Goal: Task Accomplishment & Management: Use online tool/utility

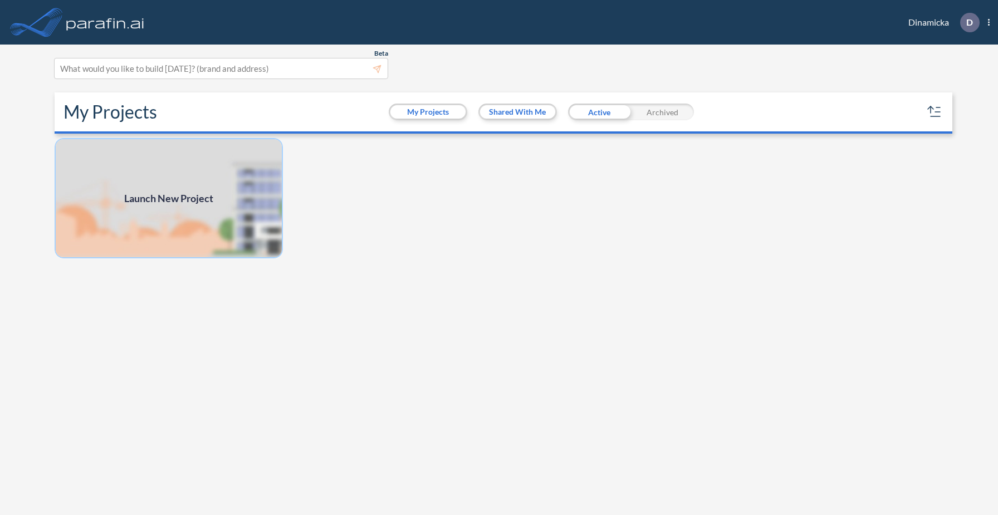
click at [252, 209] on img at bounding box center [169, 198] width 228 height 120
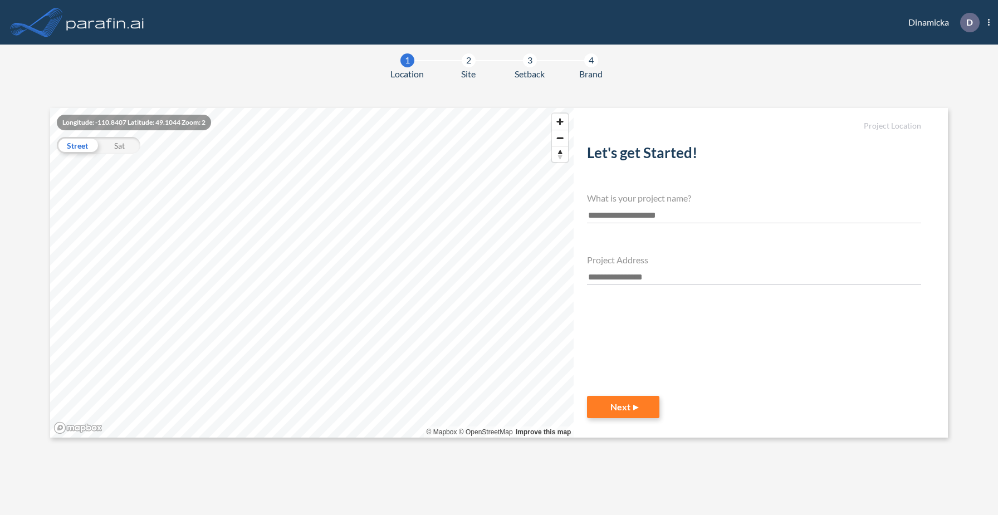
click at [616, 215] on input "text" at bounding box center [754, 215] width 334 height 15
type input "****"
click at [614, 271] on input "text" at bounding box center [754, 277] width 334 height 15
paste input "**********"
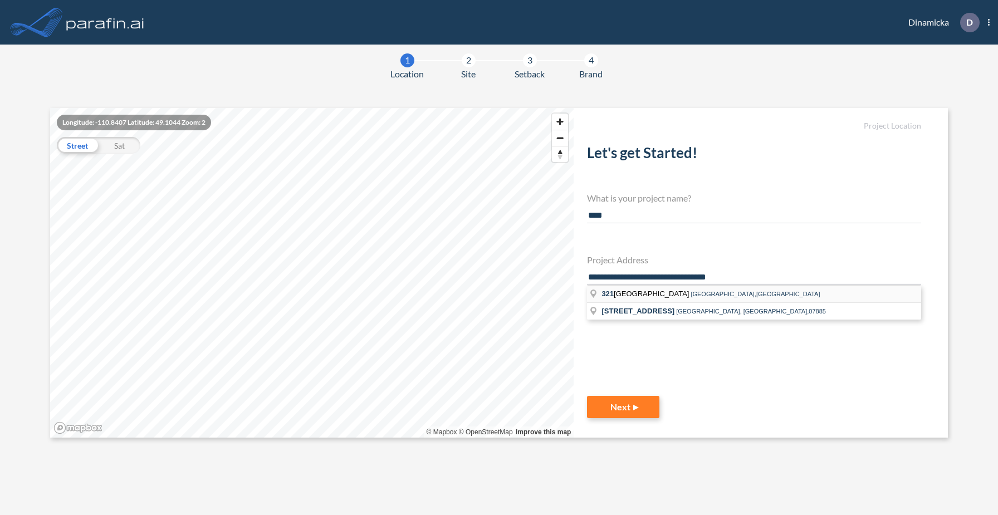
click at [646, 299] on li "[STREET_ADDRESS]" at bounding box center [754, 294] width 334 height 17
type input "**********"
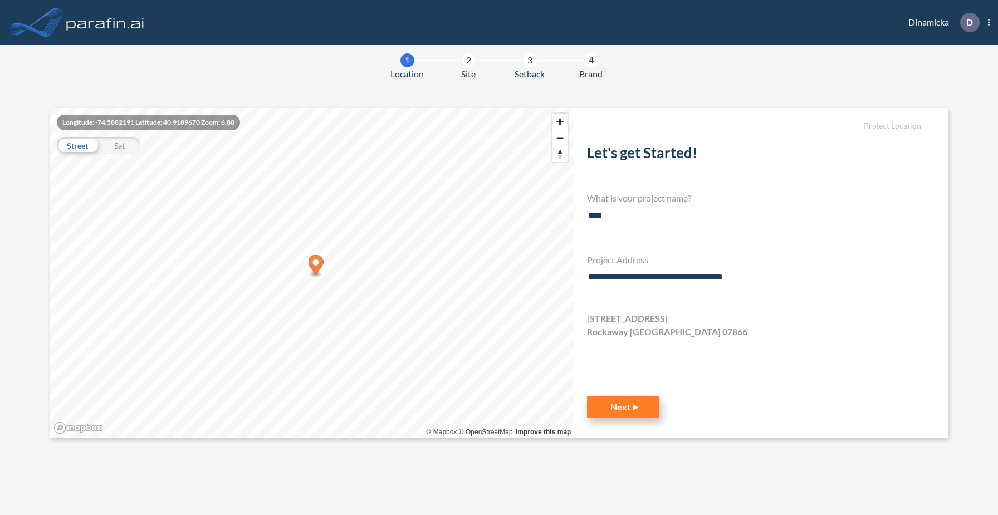
click at [630, 408] on button "Next" at bounding box center [623, 407] width 72 height 22
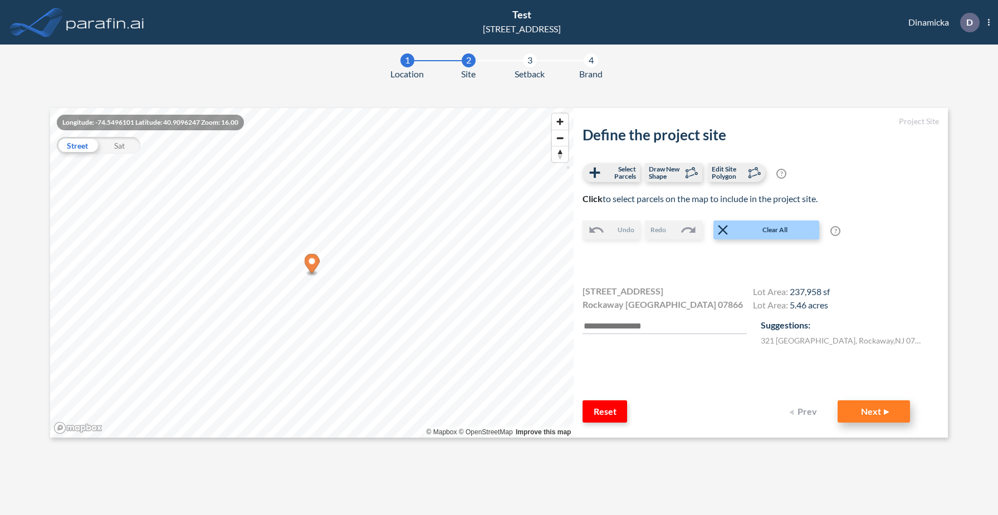
click at [886, 408] on button "Next" at bounding box center [873, 411] width 72 height 22
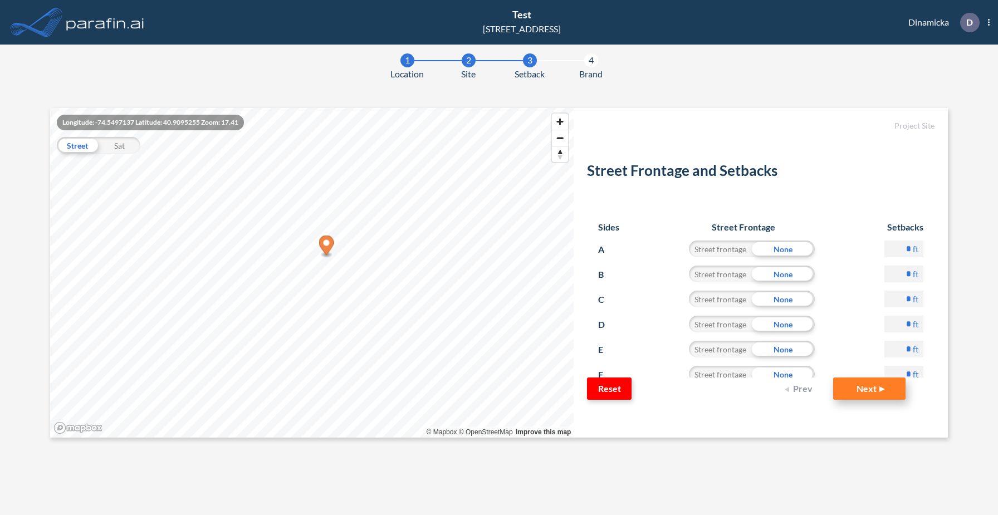
click at [884, 387] on button "Next" at bounding box center [869, 388] width 72 height 22
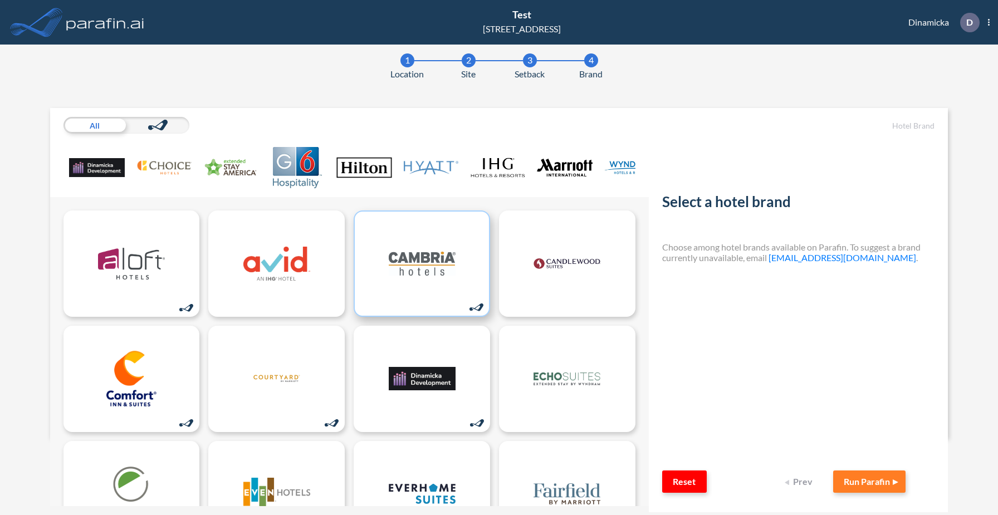
click at [408, 269] on img at bounding box center [422, 264] width 67 height 56
click at [876, 486] on button "Run Parafin" at bounding box center [869, 481] width 72 height 22
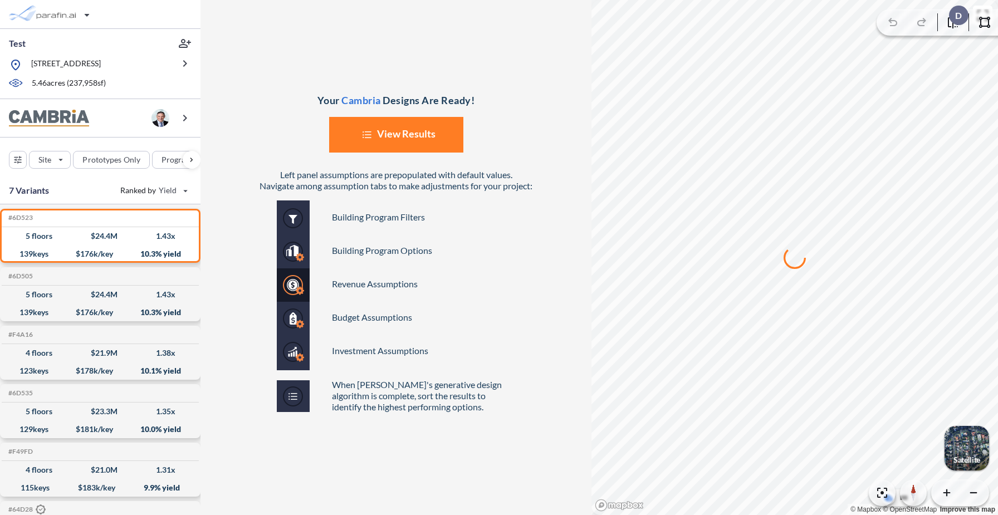
click at [432, 134] on button "List Created with Sketch. View Results" at bounding box center [396, 135] width 134 height 36
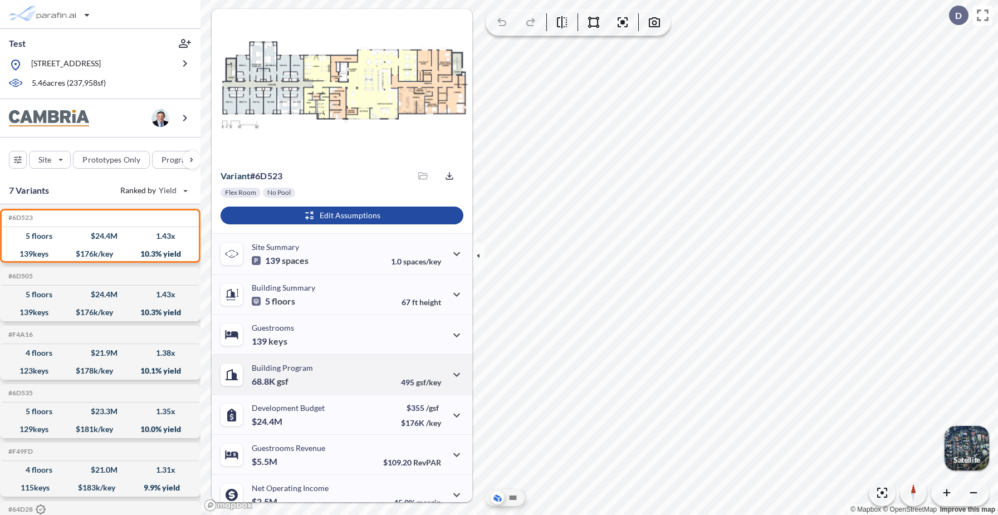
scroll to position [53, 0]
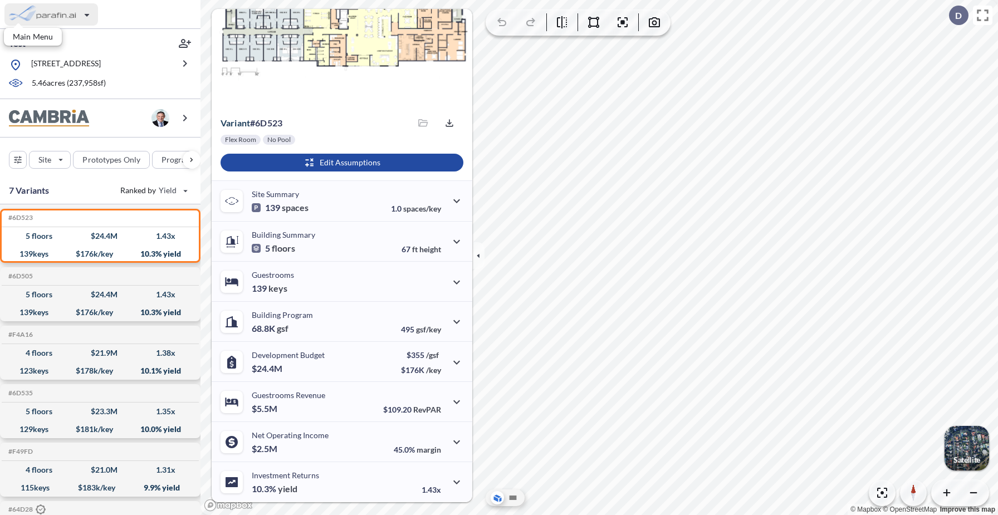
click at [62, 14] on div "button" at bounding box center [51, 14] width 94 height 22
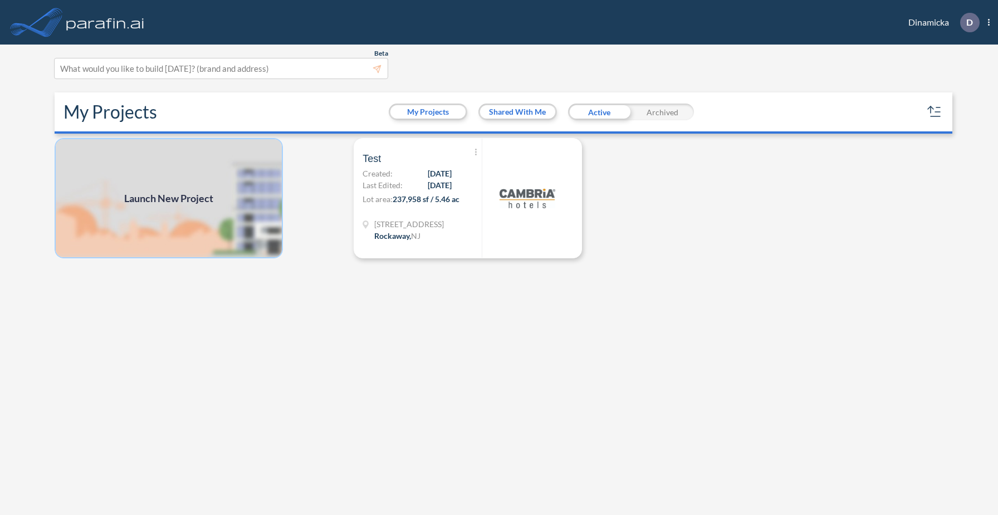
click at [227, 215] on img at bounding box center [169, 198] width 228 height 120
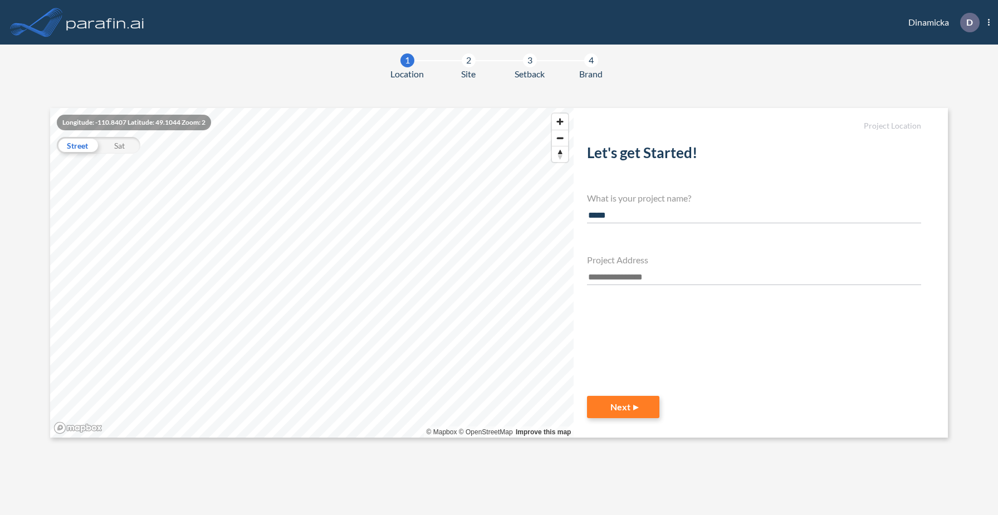
type input "*****"
click at [616, 280] on input "text" at bounding box center [754, 277] width 334 height 15
paste input "**********"
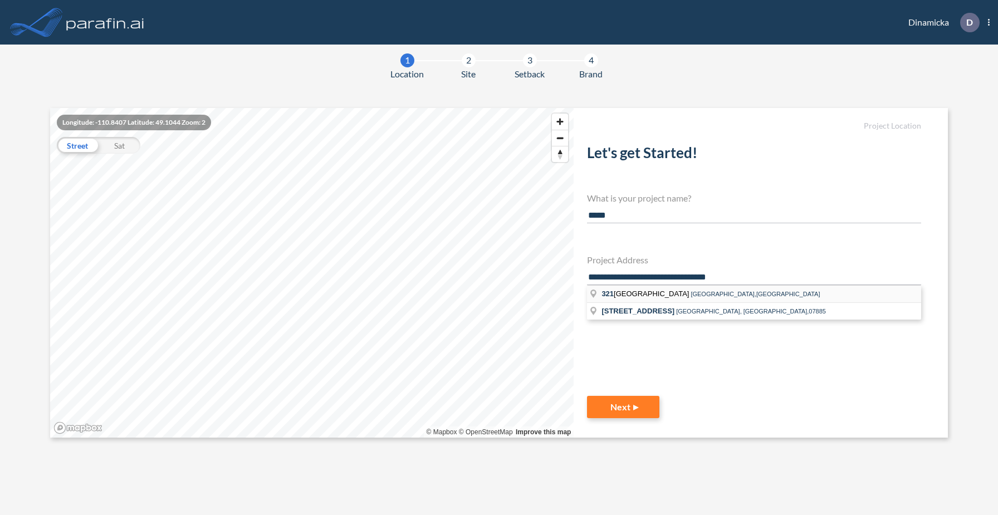
click at [624, 298] on li "[STREET_ADDRESS]" at bounding box center [754, 294] width 334 height 17
type input "**********"
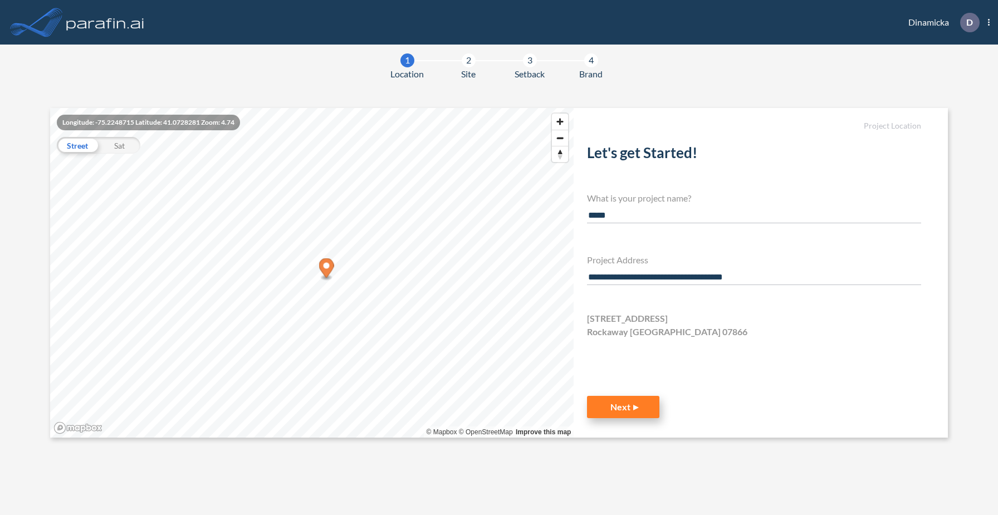
click at [633, 410] on button "Next" at bounding box center [623, 407] width 72 height 22
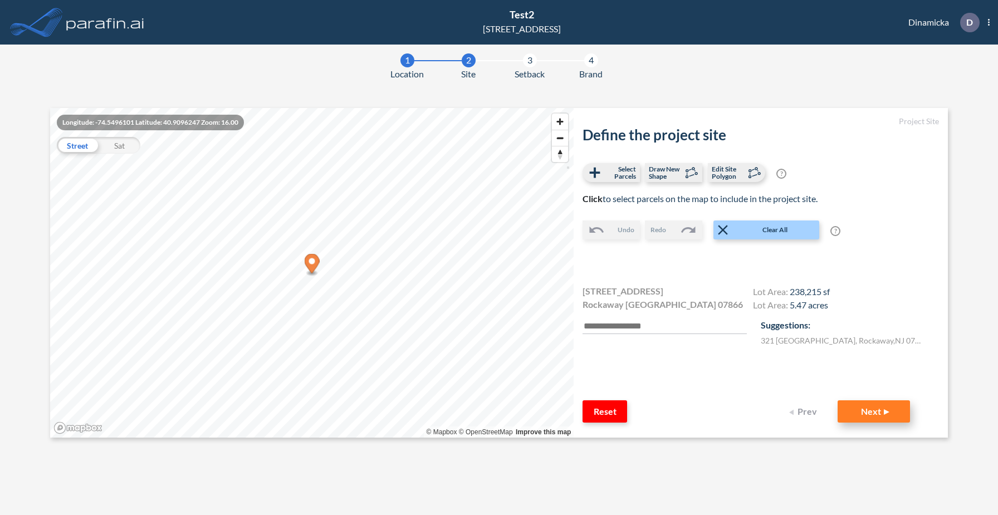
click at [880, 413] on button "Next" at bounding box center [873, 411] width 72 height 22
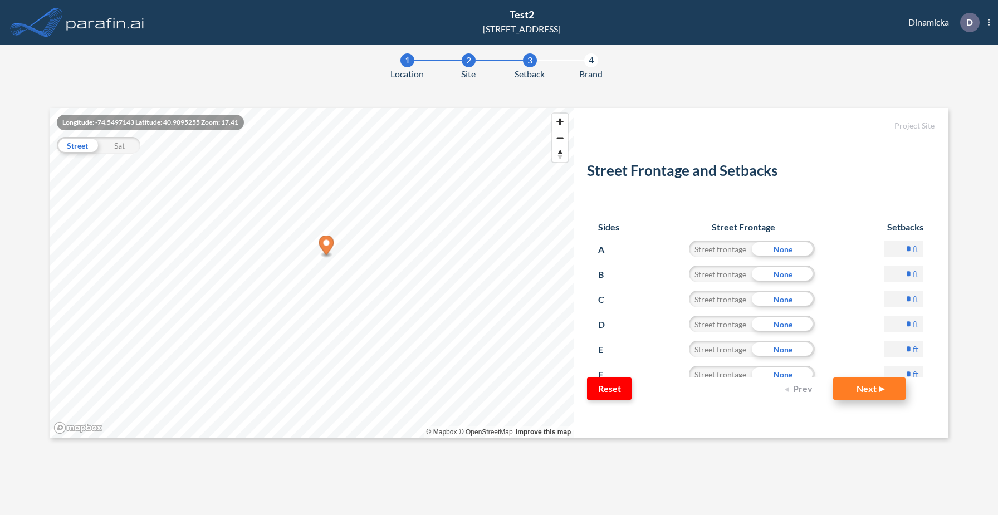
click at [889, 387] on button "Next" at bounding box center [869, 388] width 72 height 22
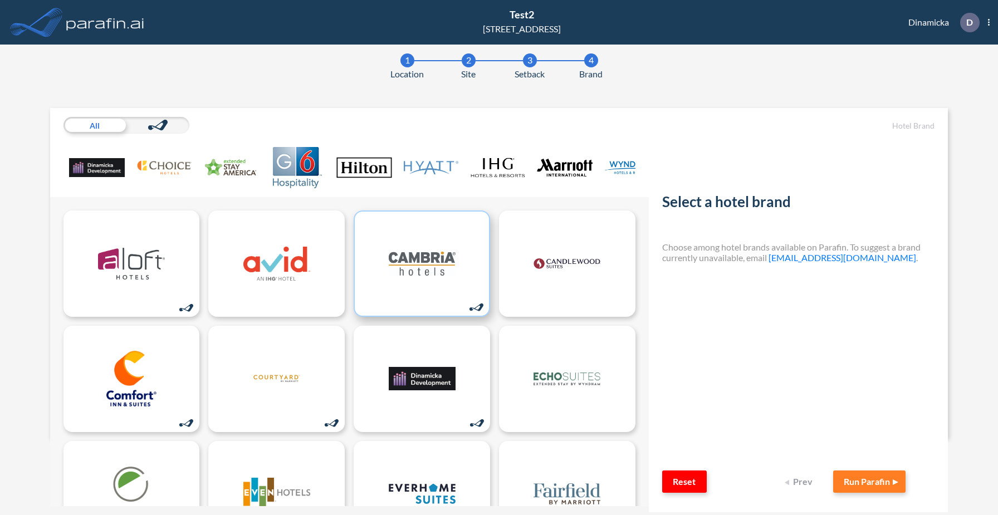
click at [431, 277] on img at bounding box center [422, 264] width 67 height 56
click at [855, 480] on button "Run Parafin" at bounding box center [869, 481] width 72 height 22
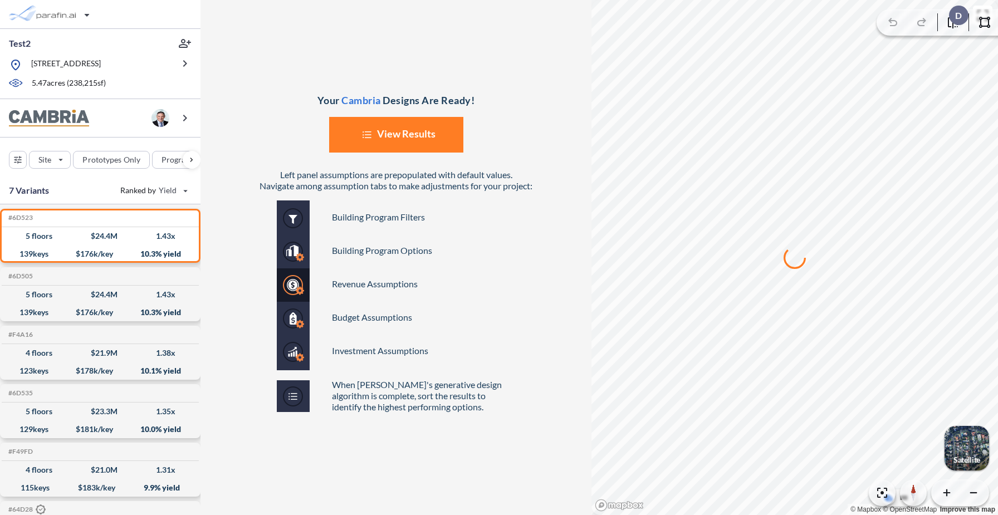
click at [429, 140] on button "List Created with Sketch. View Results" at bounding box center [396, 135] width 134 height 36
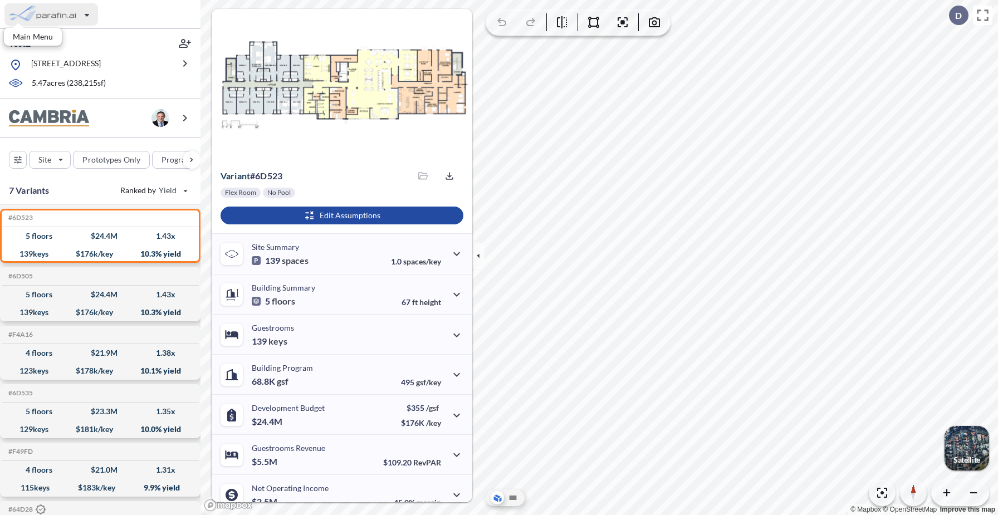
click at [75, 7] on div "button" at bounding box center [51, 14] width 94 height 22
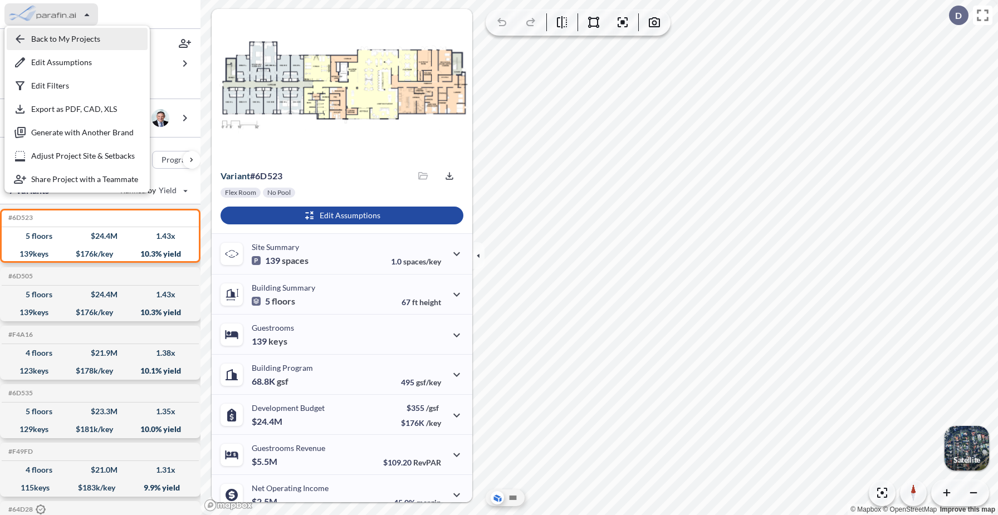
click at [75, 37] on div "button" at bounding box center [77, 39] width 141 height 22
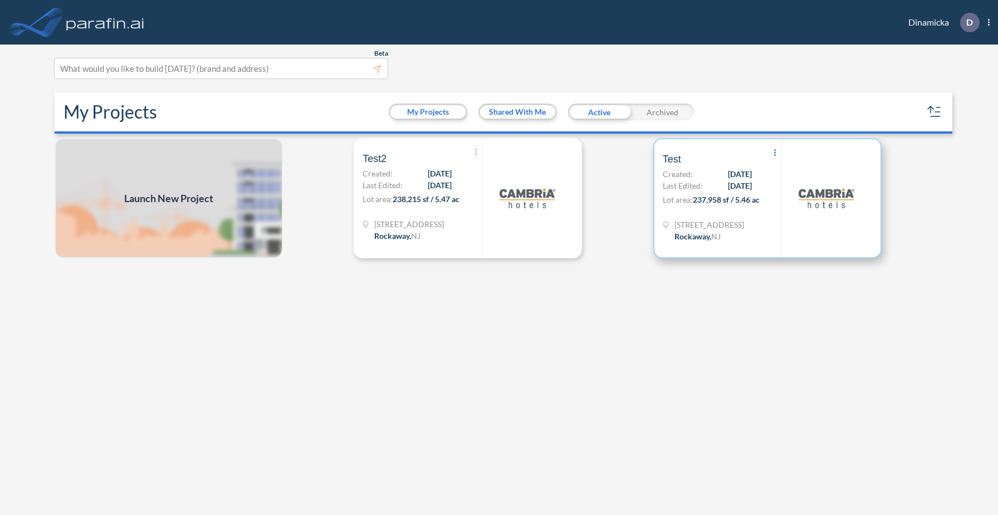
click at [775, 152] on icon at bounding box center [775, 152] width 2 height 7
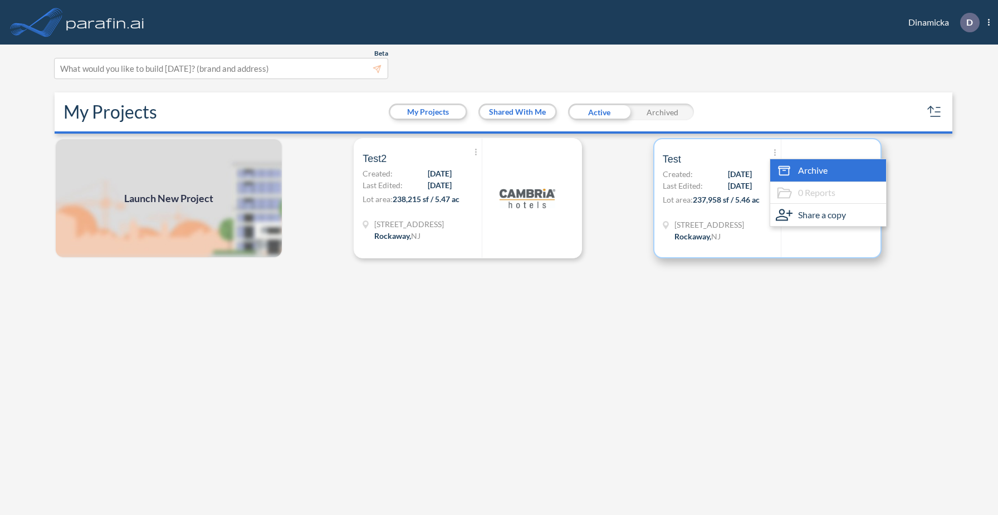
click at [788, 170] on icon at bounding box center [784, 172] width 10 height 7
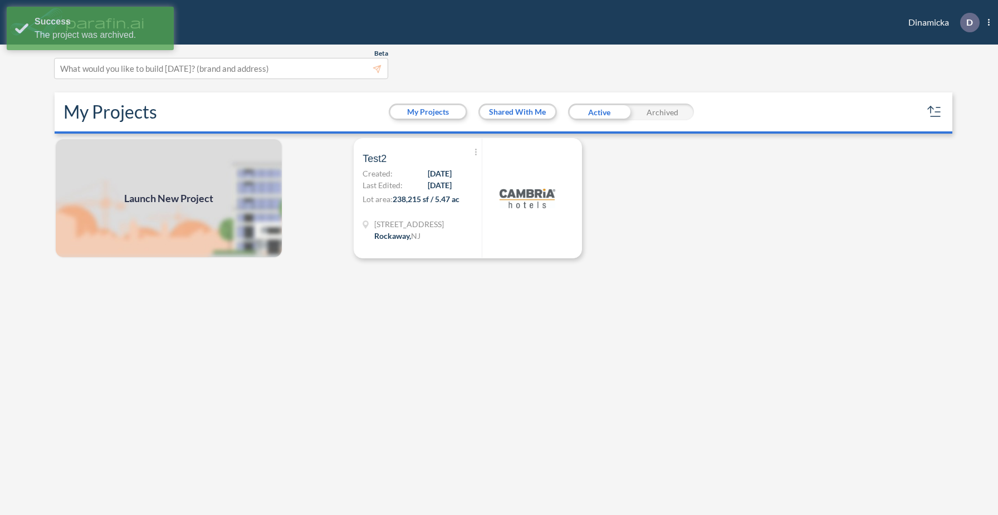
click at [508, 351] on div "Launch New Project Show More Created with sketchtool. Archive 0 Reports Share a…" at bounding box center [499, 328] width 898 height 380
